Goal: Navigation & Orientation: Find specific page/section

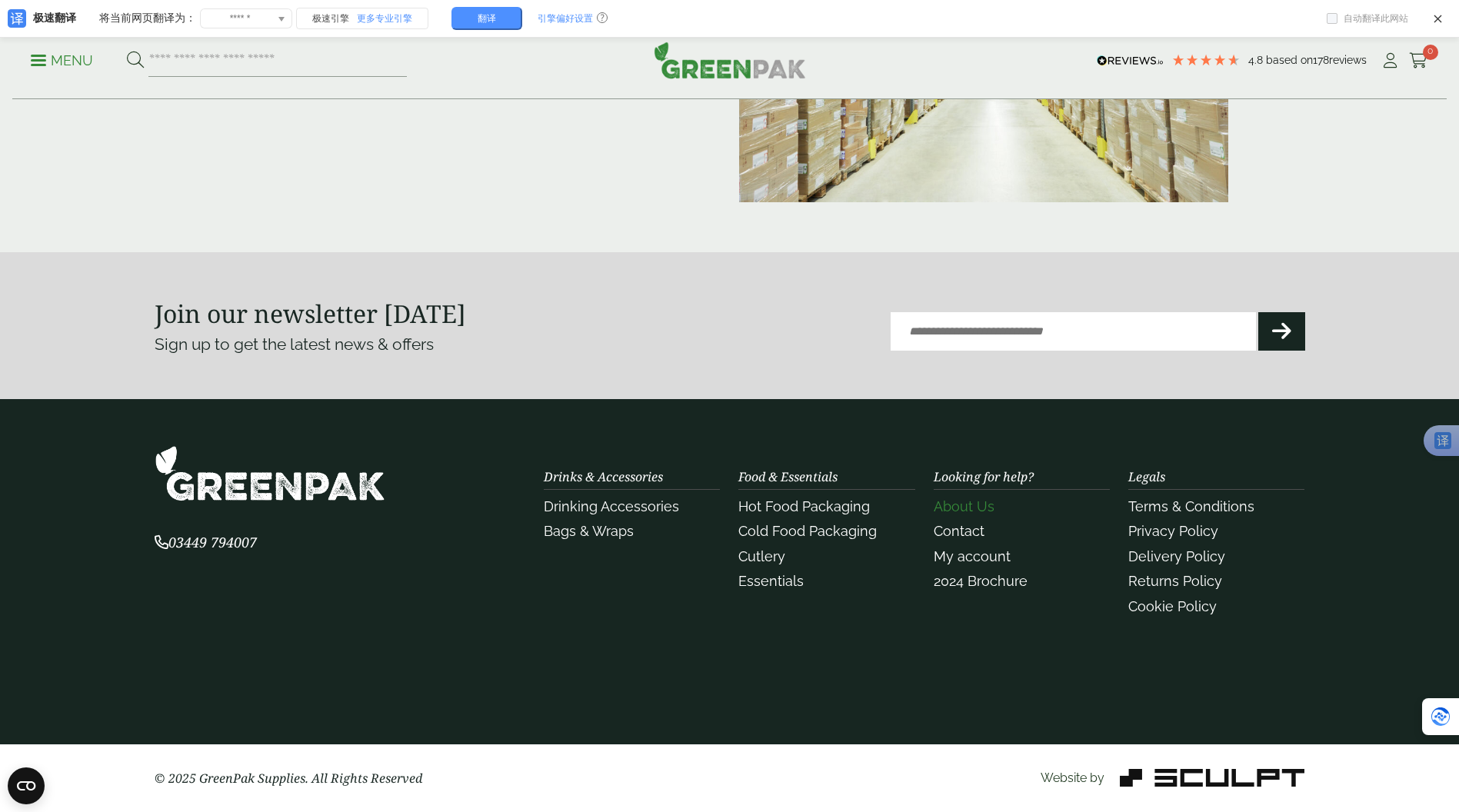
click at [966, 513] on link "About Us" at bounding box center [965, 506] width 61 height 16
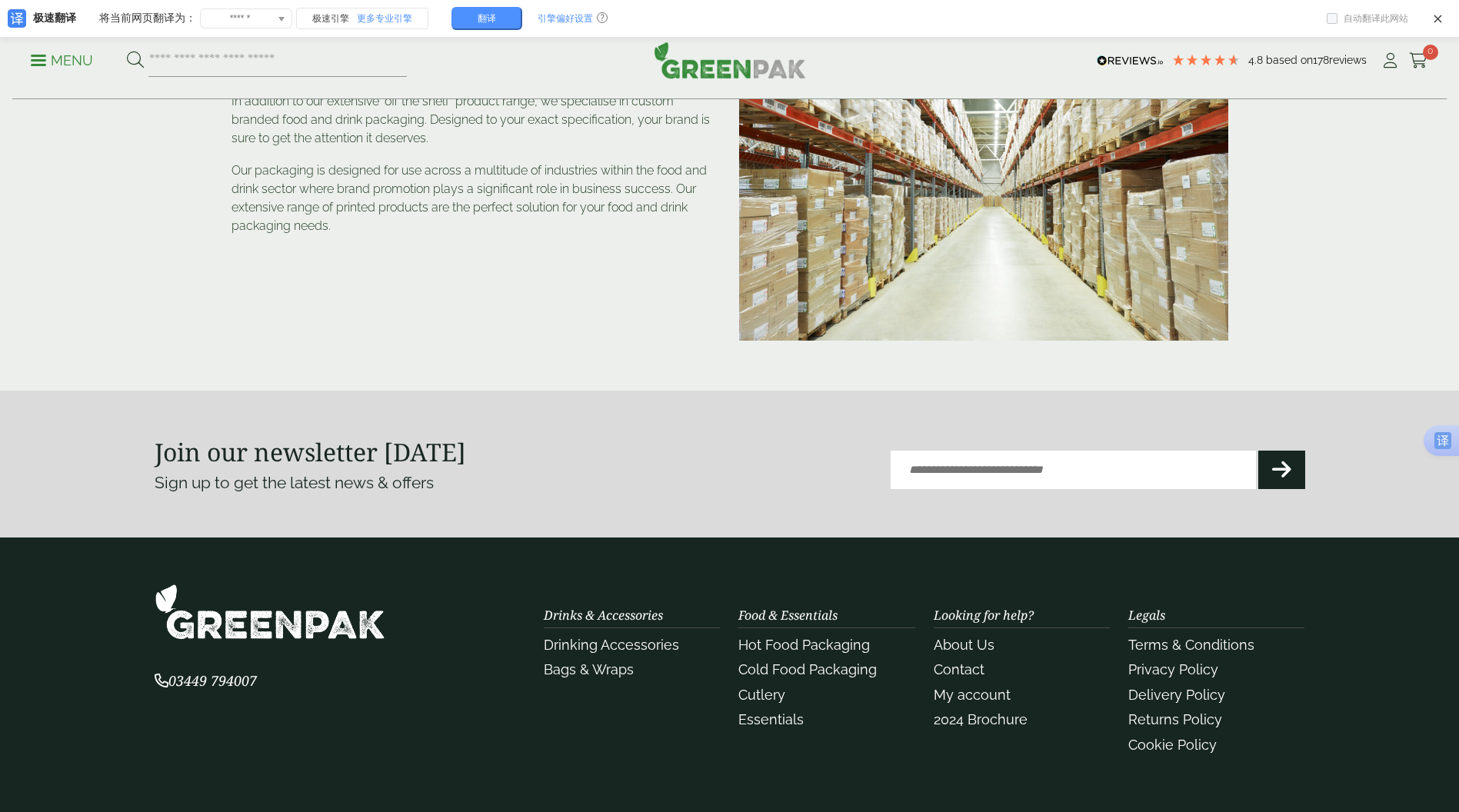
scroll to position [369, 0]
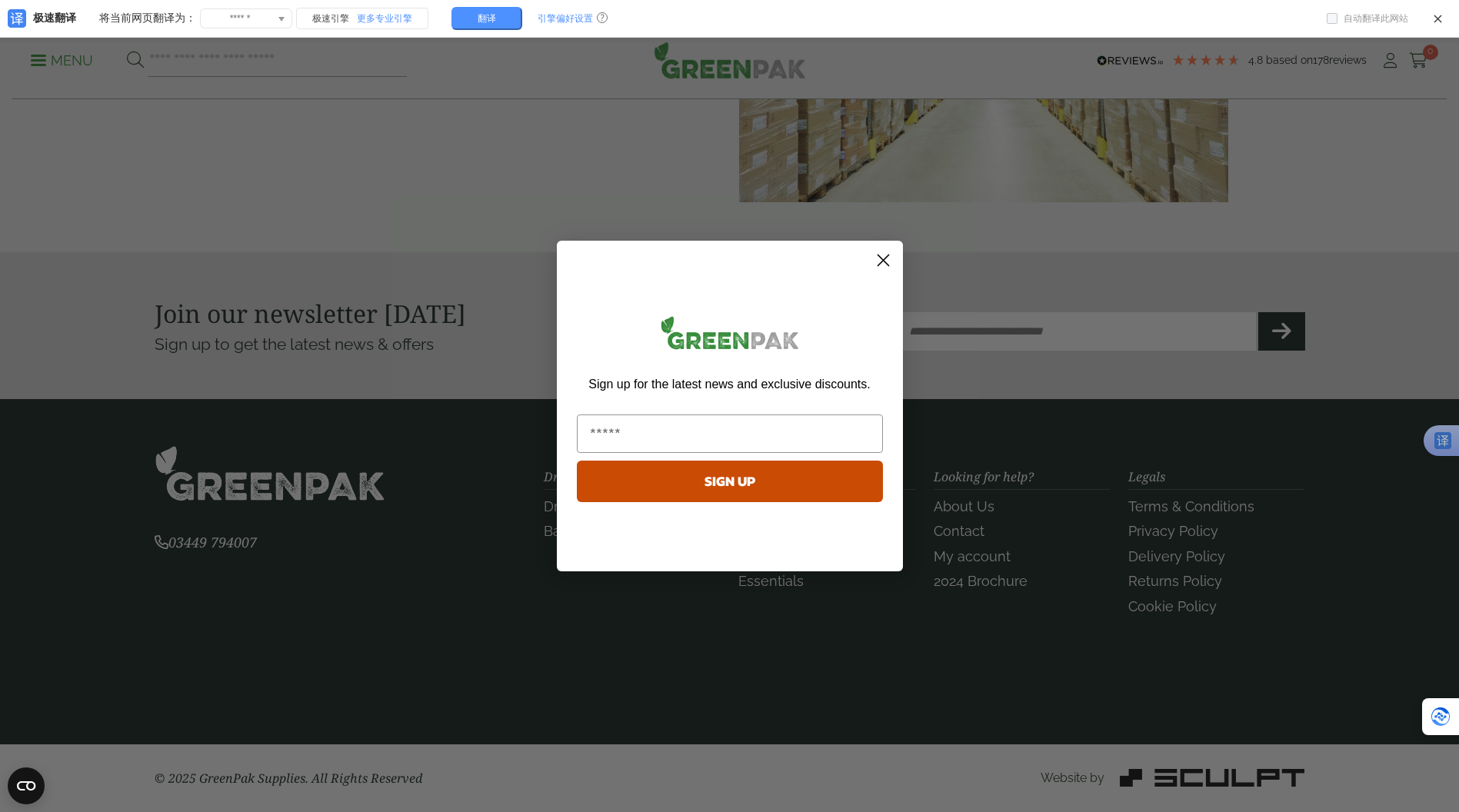
click at [886, 262] on circle "Close dialog" at bounding box center [883, 260] width 26 height 26
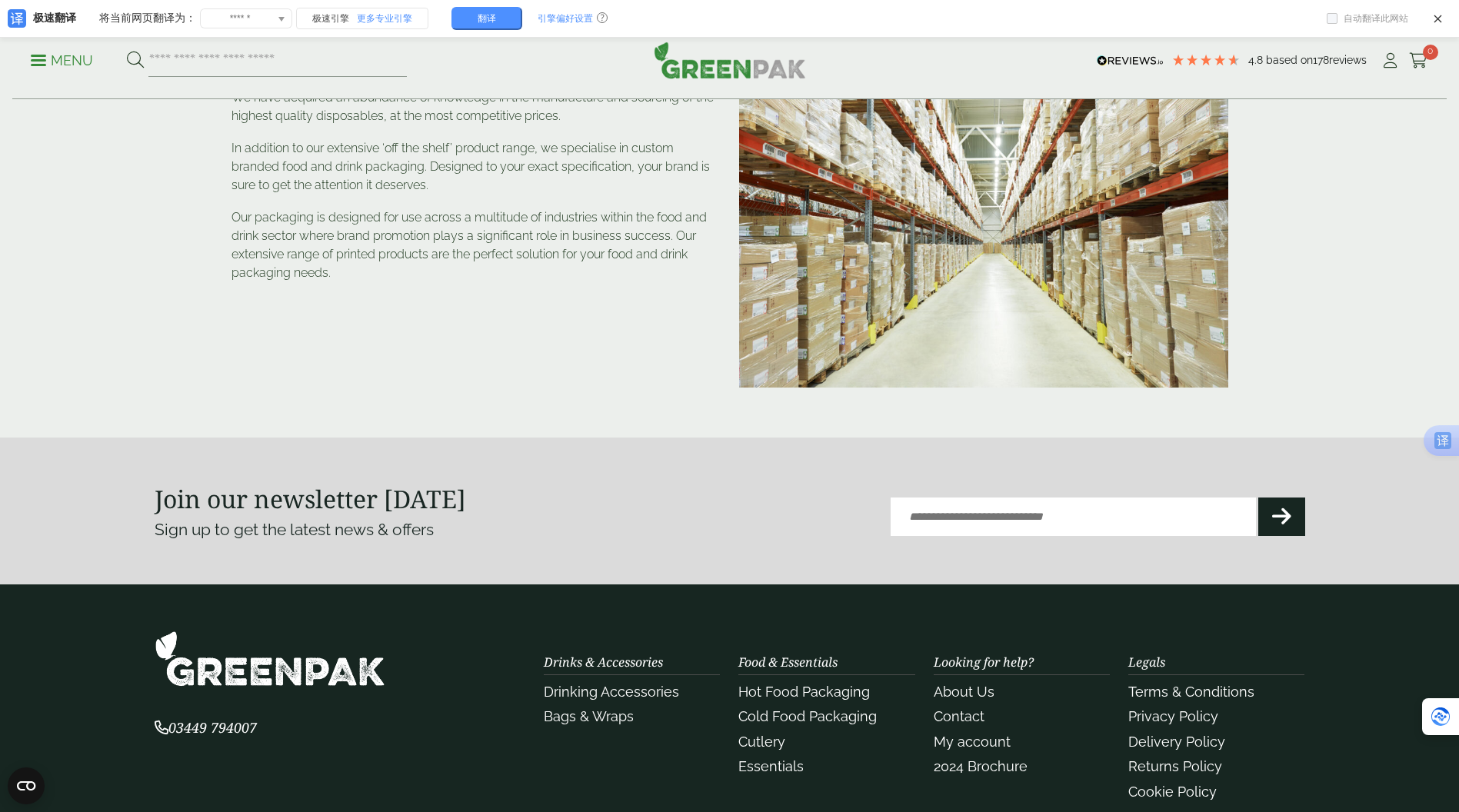
scroll to position [292, 0]
